Goal: Information Seeking & Learning: Learn about a topic

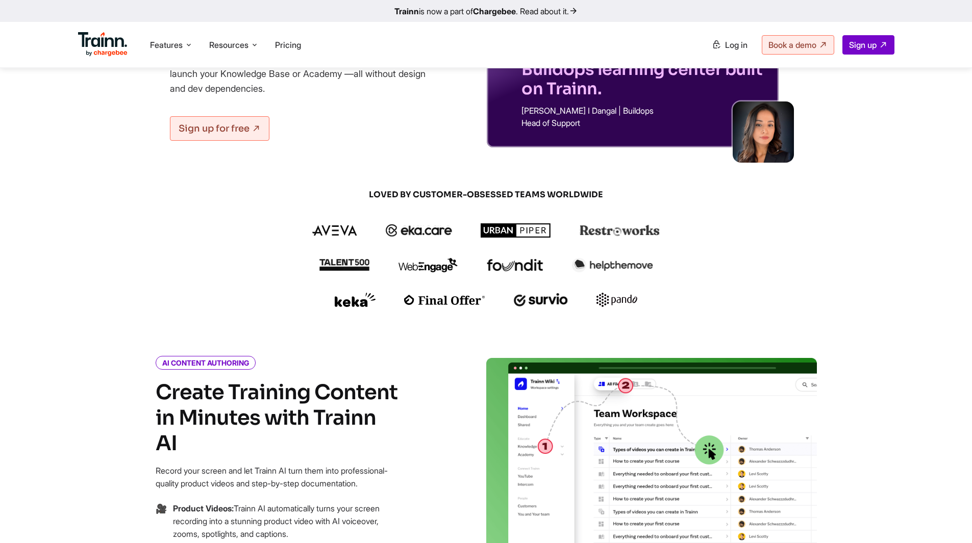
scroll to position [255, 0]
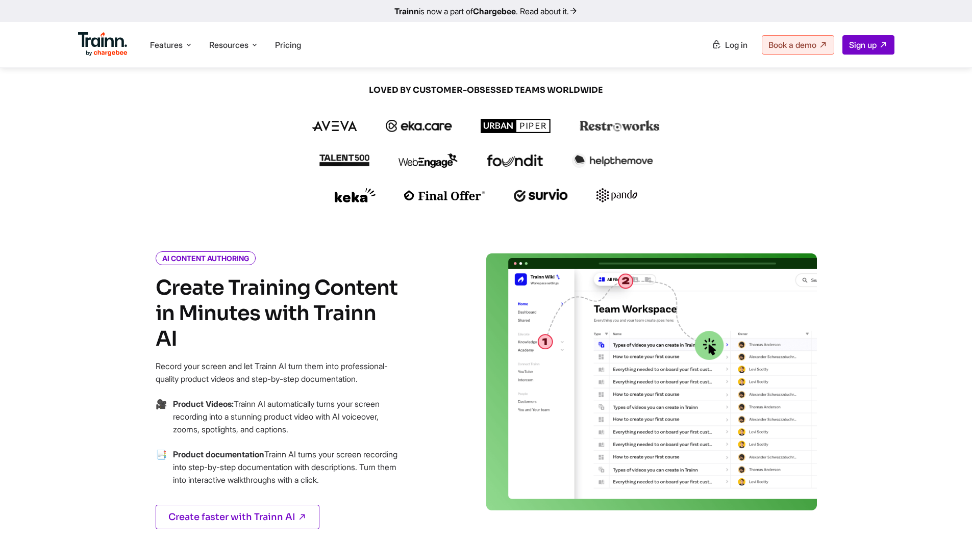
click at [625, 363] on img at bounding box center [651, 381] width 330 height 257
click at [301, 46] on span "Pricing" at bounding box center [288, 45] width 26 height 10
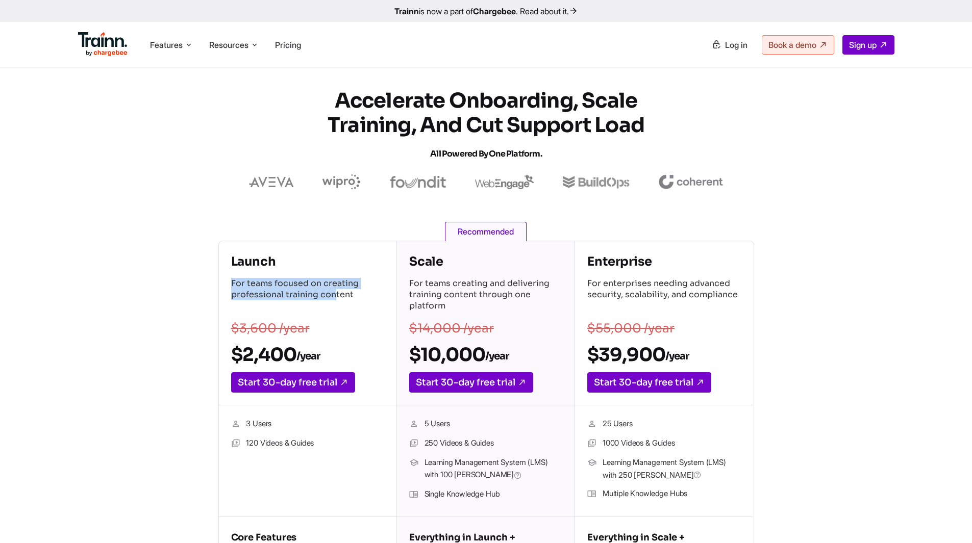
drag, startPoint x: 225, startPoint y: 285, endPoint x: 335, endPoint y: 296, distance: 110.2
click at [335, 296] on div "Launch For teams focused on creating professional training content $3,600 /year…" at bounding box center [307, 323] width 177 height 164
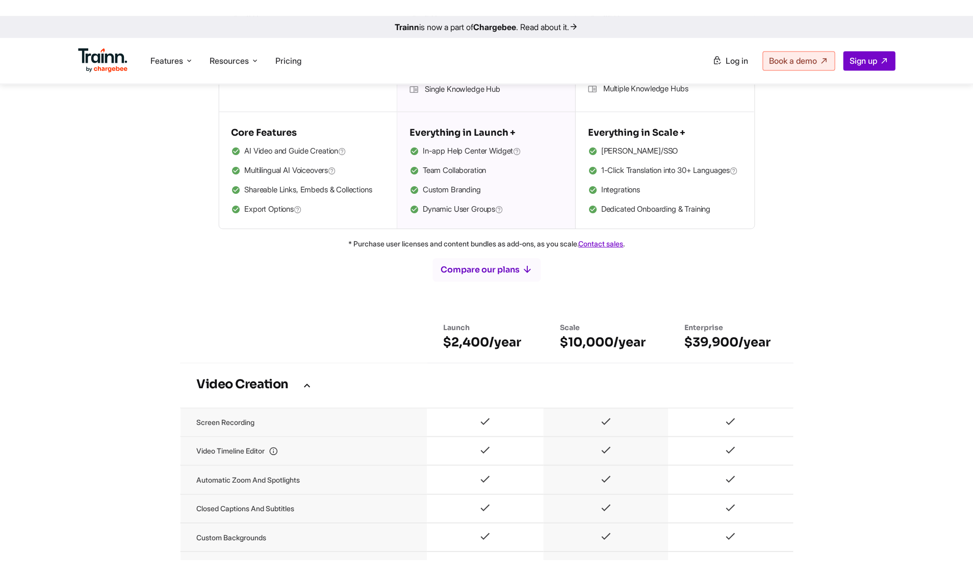
scroll to position [255, 0]
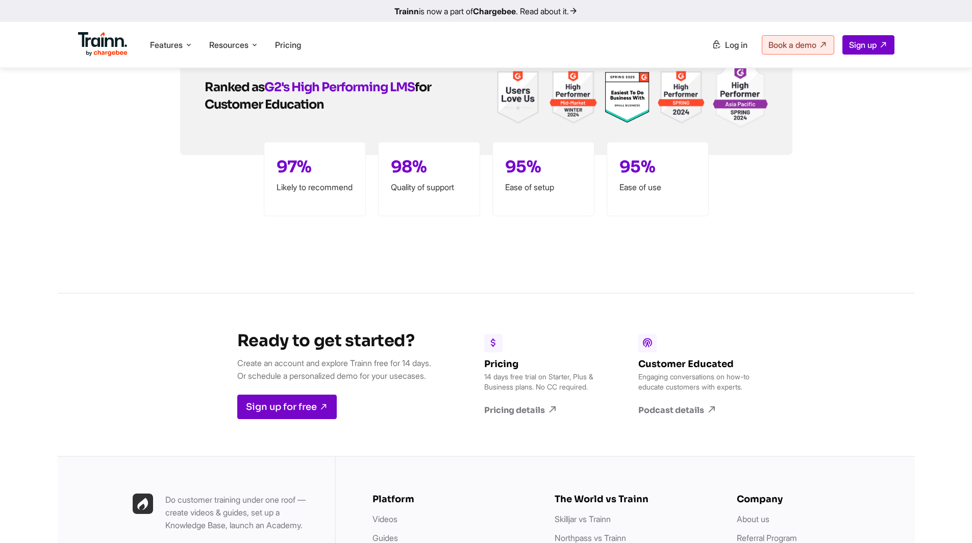
scroll to position [2652, 0]
